Goal: Transaction & Acquisition: Purchase product/service

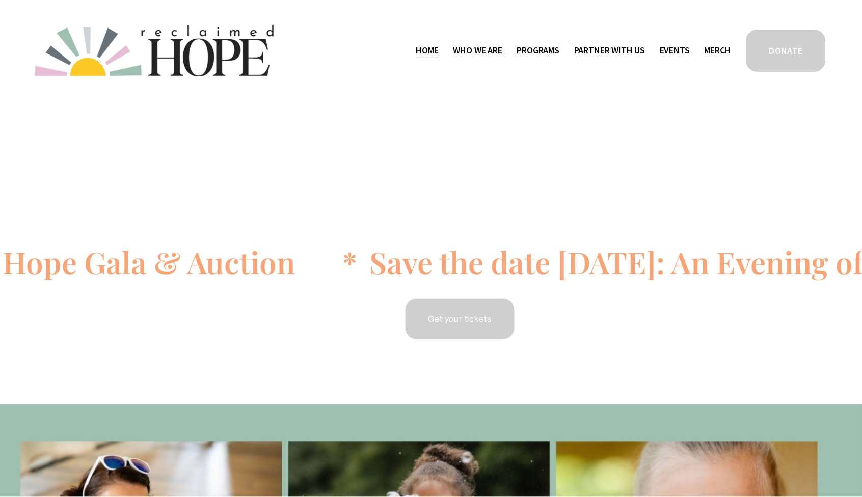
click at [604, 52] on span "Partner With Us" at bounding box center [609, 50] width 71 height 15
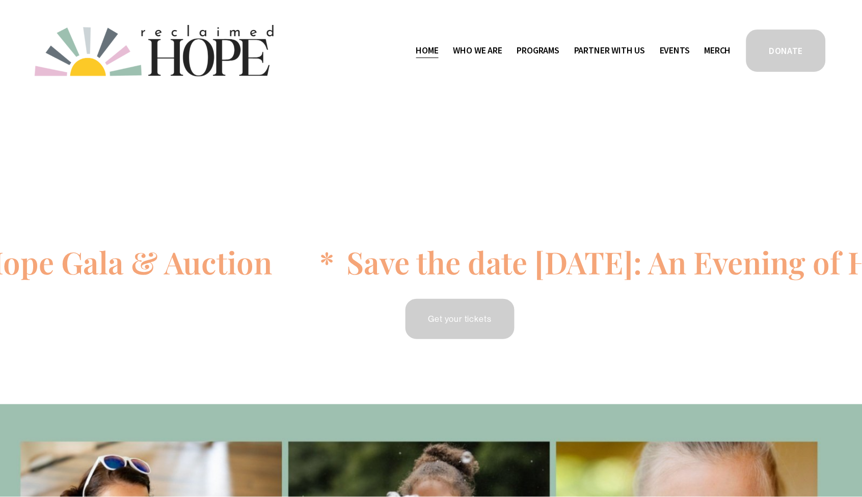
click at [0, 0] on span "Program Partners" at bounding box center [0, 0] width 0 height 0
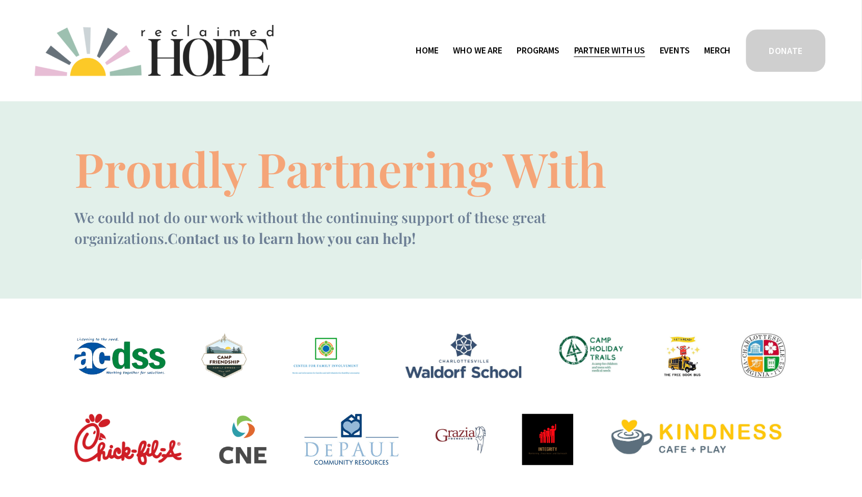
click at [0, 0] on span "Mission Partners" at bounding box center [0, 0] width 0 height 0
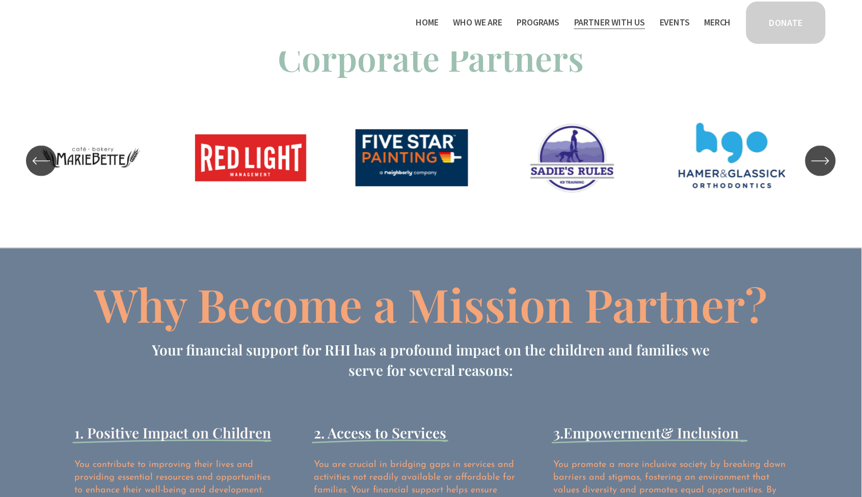
scroll to position [984, 0]
click at [0, 0] on span "Work With Us" at bounding box center [0, 0] width 0 height 0
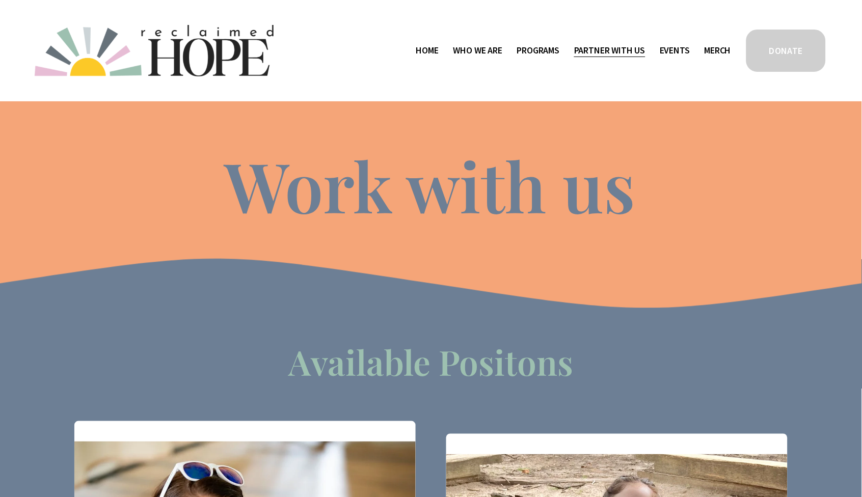
click at [478, 52] on span "Who We Are" at bounding box center [478, 50] width 49 height 15
click at [711, 53] on link "Merch" at bounding box center [718, 50] width 27 height 16
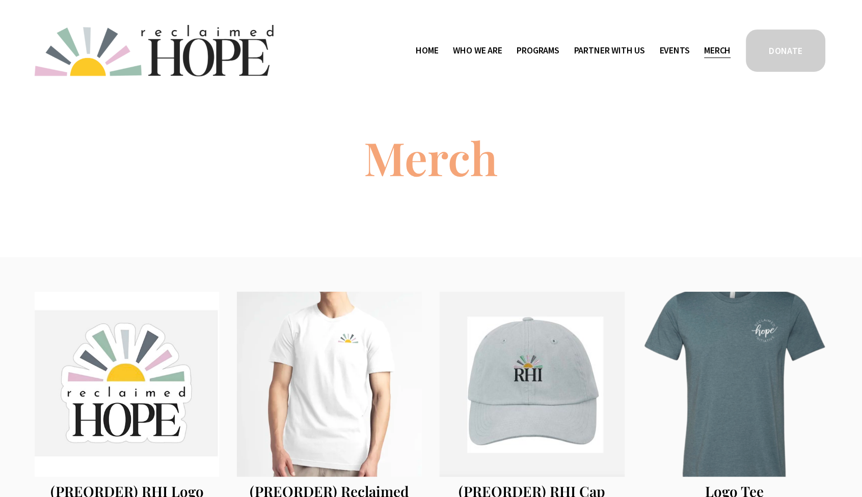
click at [671, 52] on link "Events" at bounding box center [675, 50] width 30 height 16
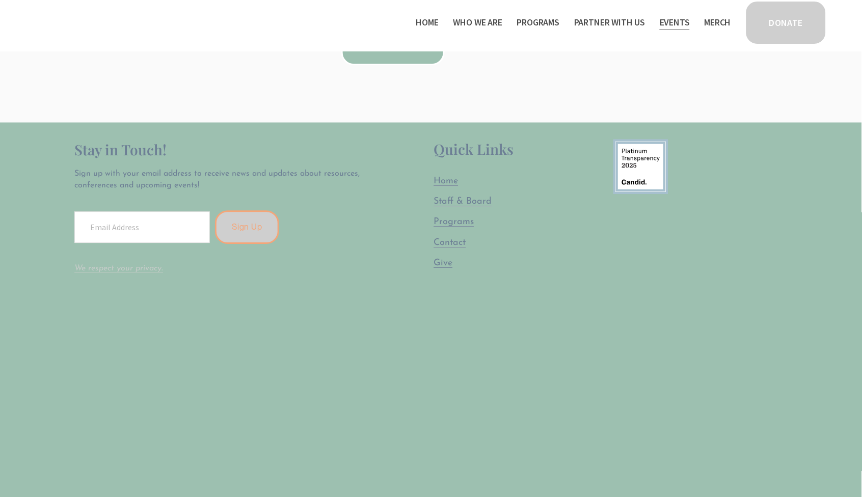
scroll to position [131, 0]
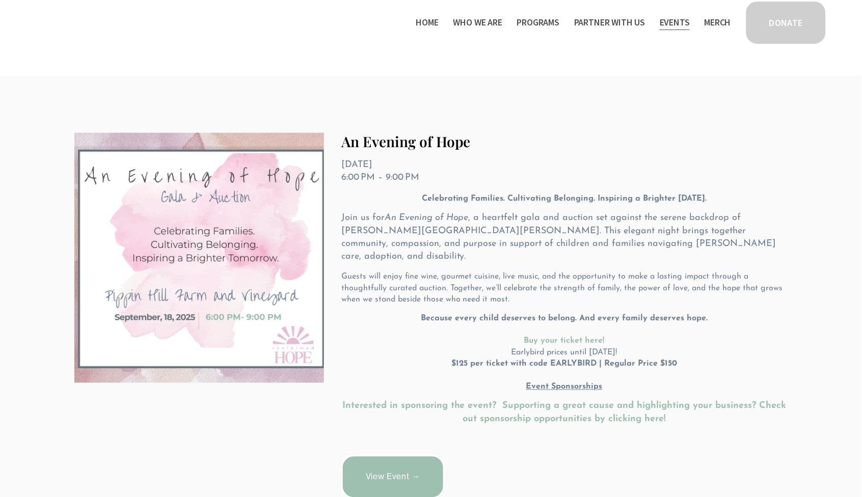
click at [602, 23] on span "Partner With Us" at bounding box center [609, 22] width 71 height 15
click at [542, 21] on span "Programs" at bounding box center [538, 22] width 43 height 15
click at [0, 0] on span "Thrive Support Groups" at bounding box center [0, 0] width 0 height 0
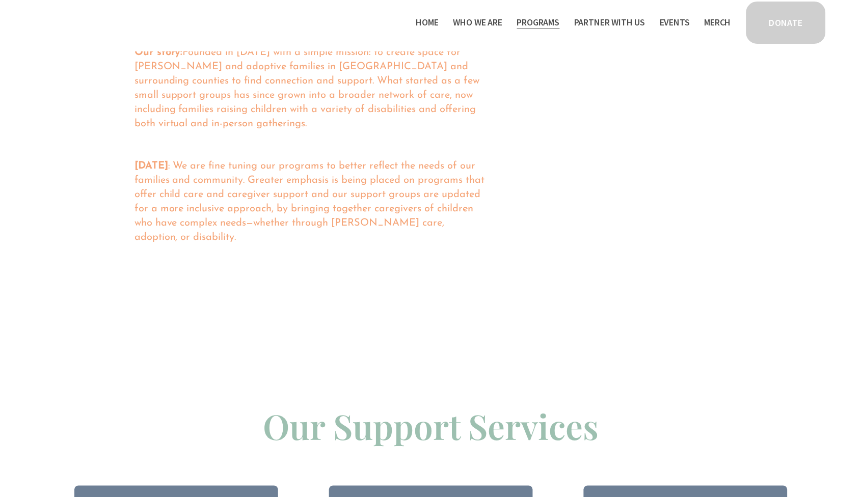
scroll to position [563, 0]
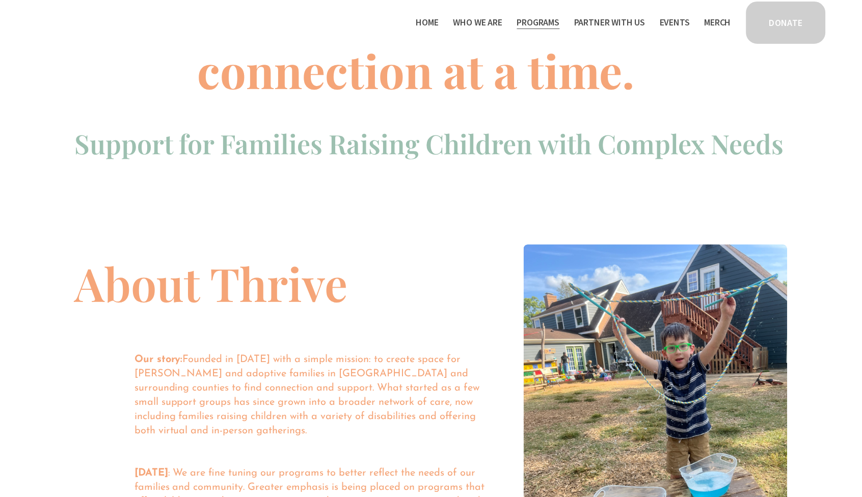
click at [0, 0] on span "Camp Hope" at bounding box center [0, 0] width 0 height 0
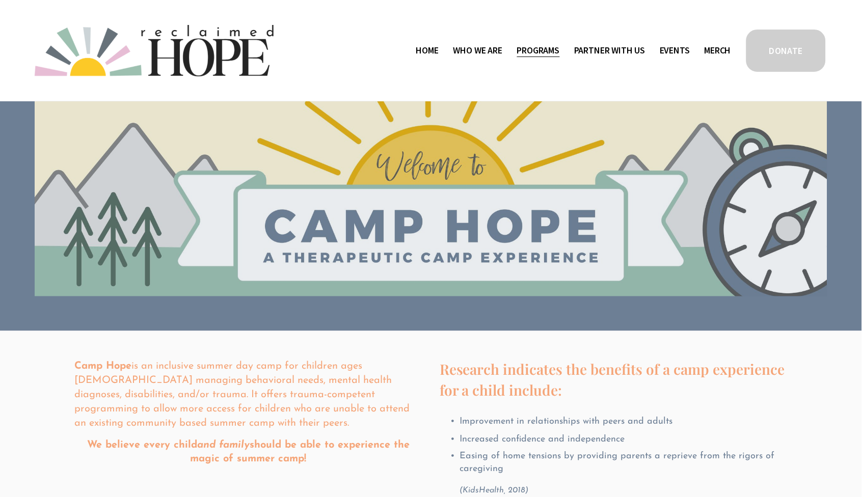
click at [0, 0] on span "Staff & Board" at bounding box center [0, 0] width 0 height 0
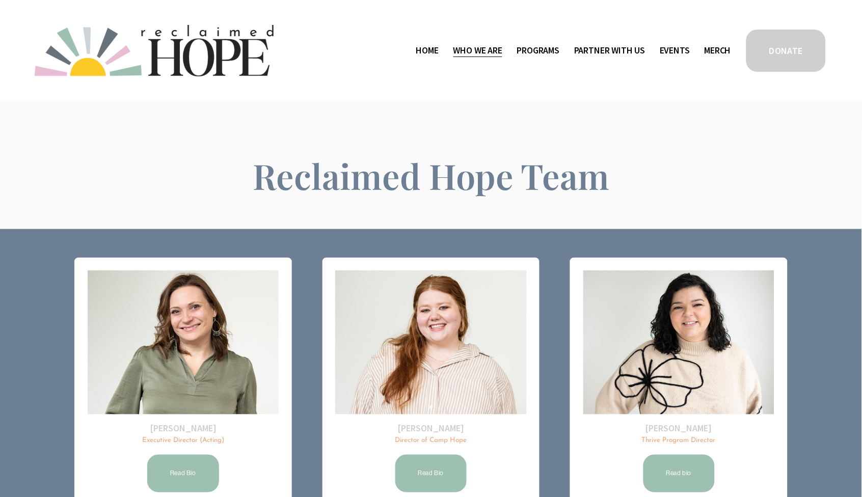
click at [480, 48] on span "Who We Are" at bounding box center [478, 50] width 49 height 15
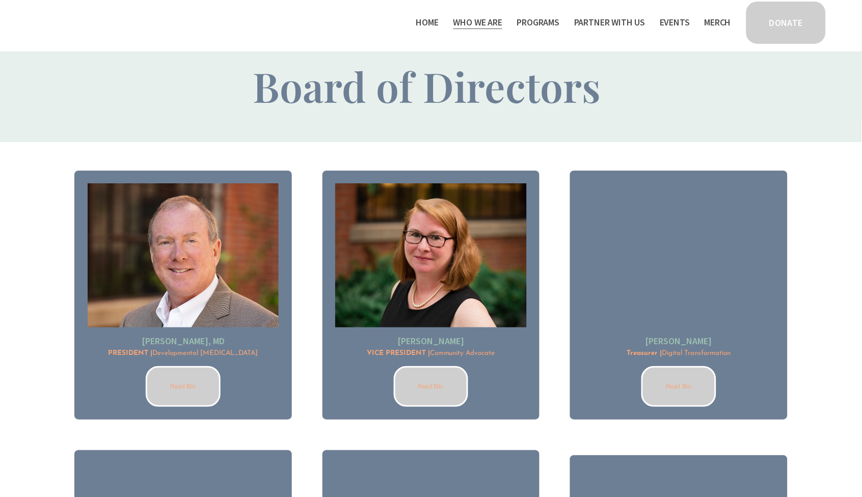
scroll to position [535, 0]
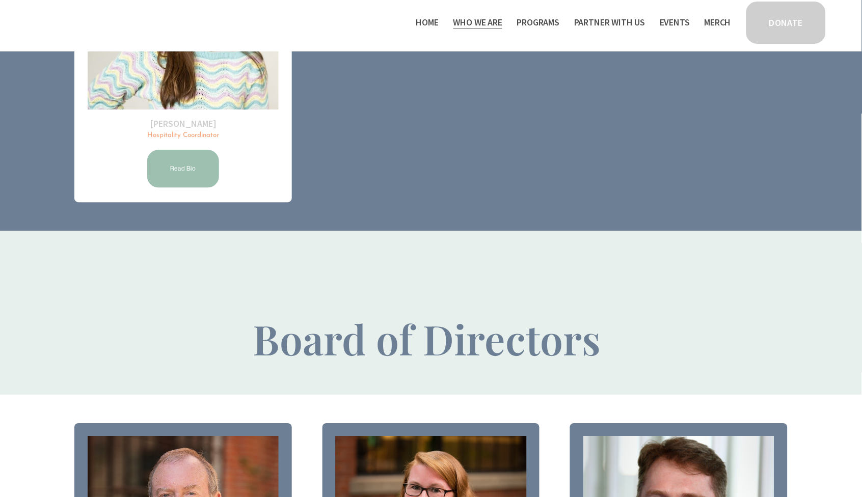
click at [423, 24] on link "Home" at bounding box center [427, 22] width 22 height 16
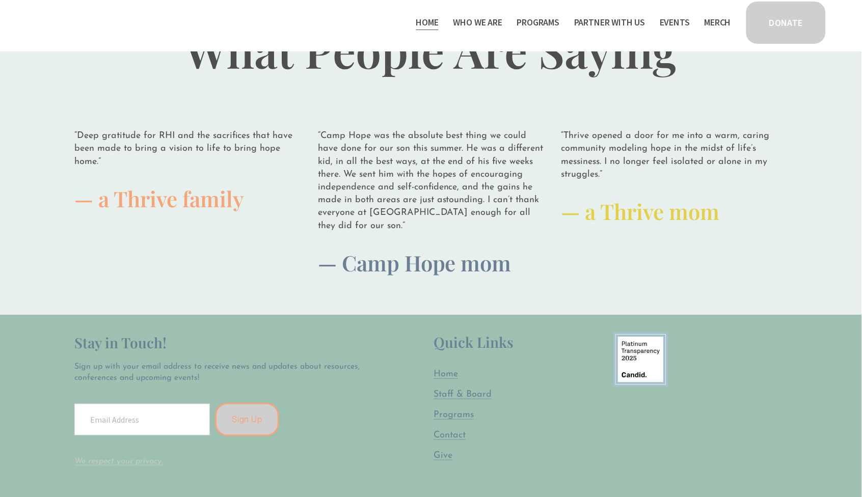
scroll to position [2678, 0]
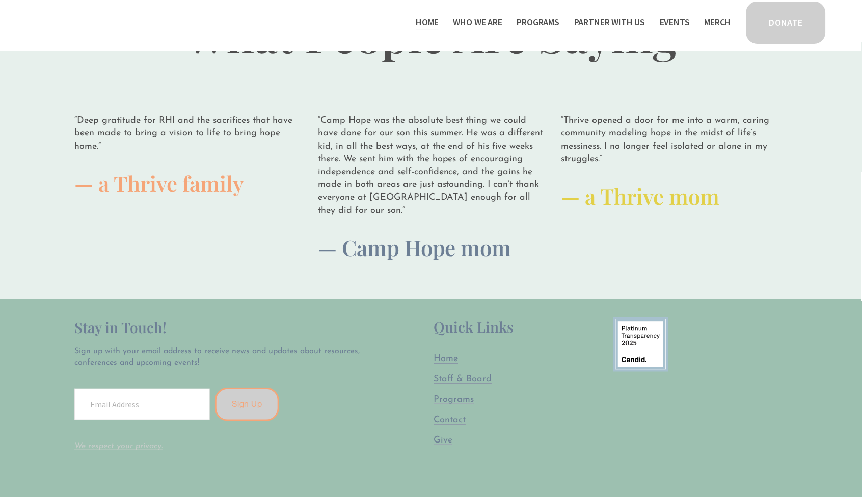
click at [440, 436] on span "Give" at bounding box center [443, 440] width 19 height 9
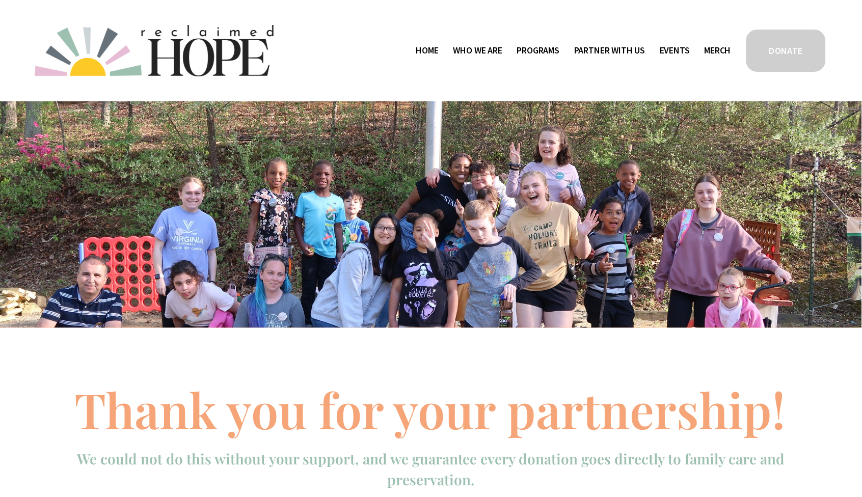
drag, startPoint x: 532, startPoint y: 197, endPoint x: 575, endPoint y: 235, distance: 57.8
click at [575, 235] on div at bounding box center [431, 204] width 782 height 207
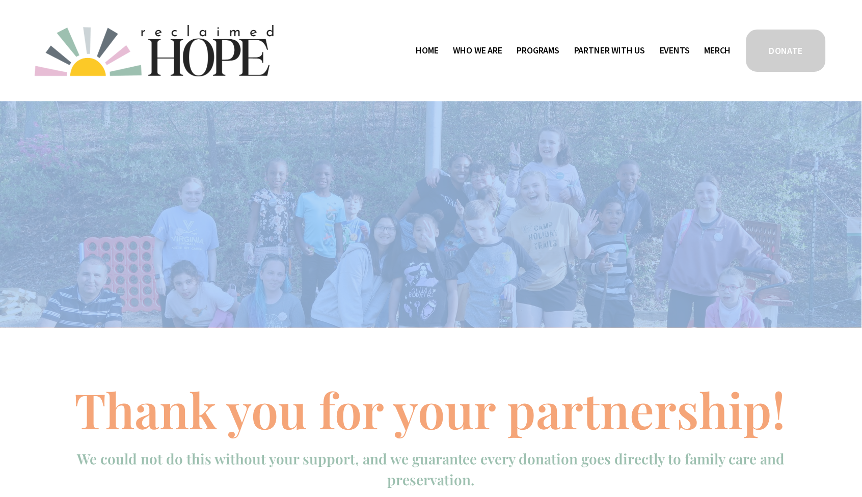
drag, startPoint x: 561, startPoint y: 242, endPoint x: 560, endPoint y: 322, distance: 80.5
click at [560, 322] on section at bounding box center [431, 164] width 862 height 328
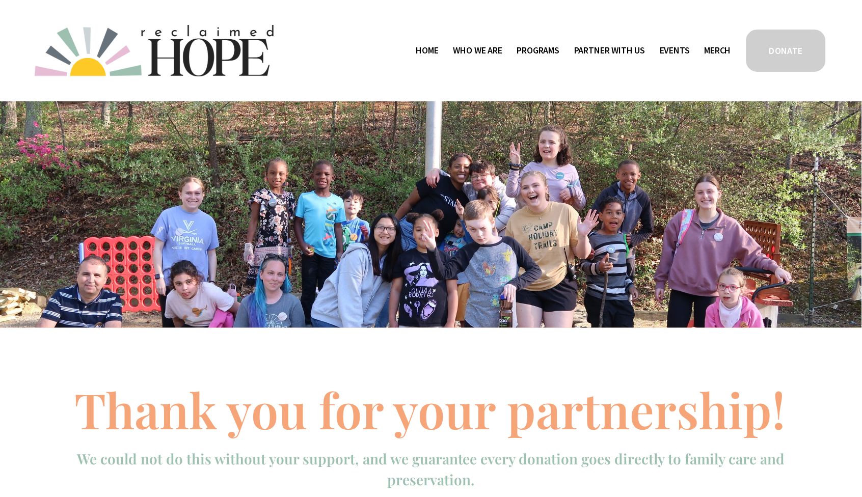
click at [533, 244] on div at bounding box center [431, 204] width 782 height 207
drag, startPoint x: 388, startPoint y: 231, endPoint x: 621, endPoint y: 231, distance: 232.9
click at [621, 231] on div at bounding box center [431, 204] width 782 height 207
drag, startPoint x: 330, startPoint y: 192, endPoint x: 330, endPoint y: 290, distance: 98.4
click at [330, 290] on div at bounding box center [431, 204] width 782 height 207
